Goal: Register for event/course

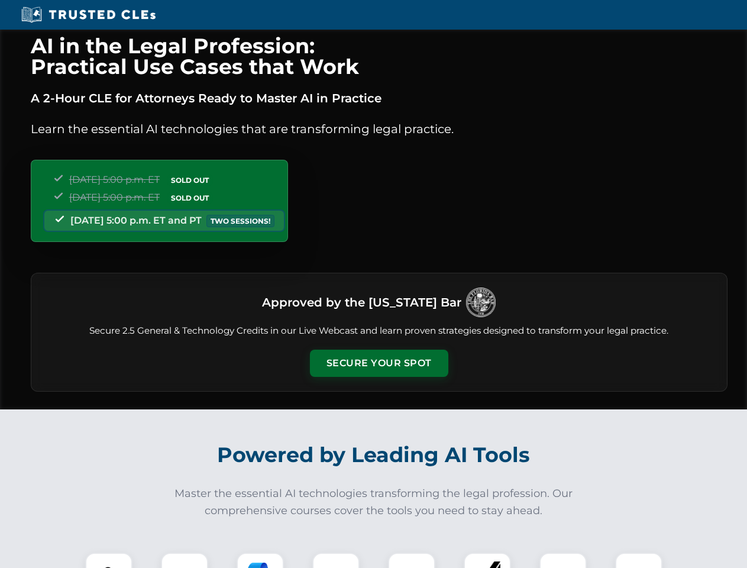
click at [379, 363] on button "Secure Your Spot" at bounding box center [379, 363] width 138 height 27
click at [109, 560] on img at bounding box center [109, 576] width 34 height 34
